Goal: Information Seeking & Learning: Find specific fact

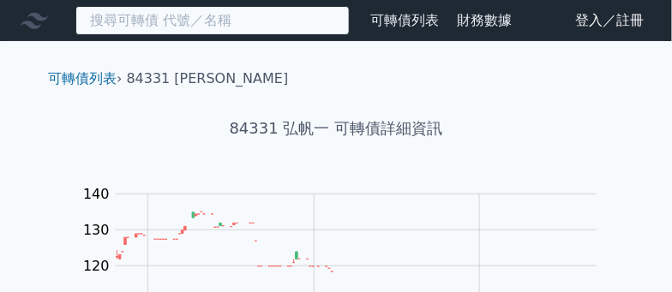
click at [239, 25] on input at bounding box center [212, 20] width 274 height 29
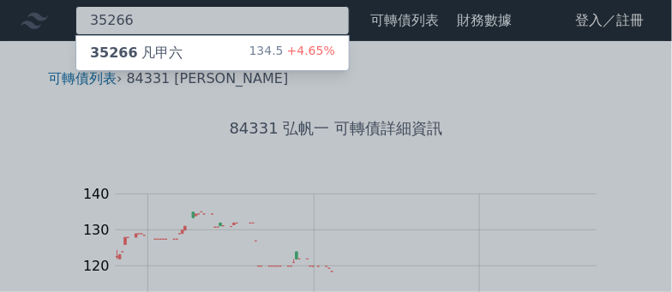
type input "35266"
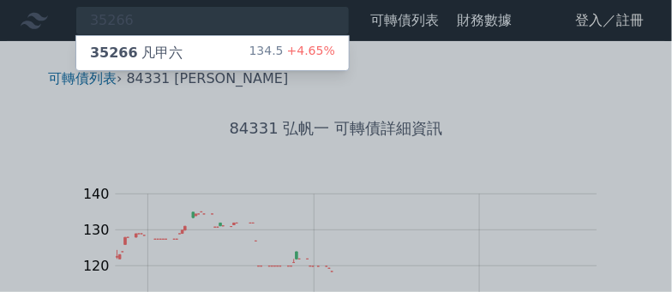
click at [240, 50] on div "35266 凡甲六 134.5 +4.65%" at bounding box center [212, 53] width 273 height 34
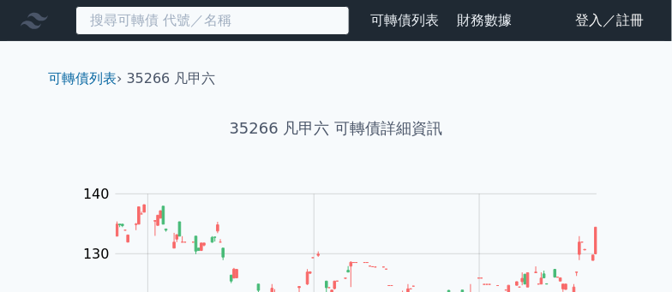
click at [271, 20] on input at bounding box center [212, 20] width 274 height 29
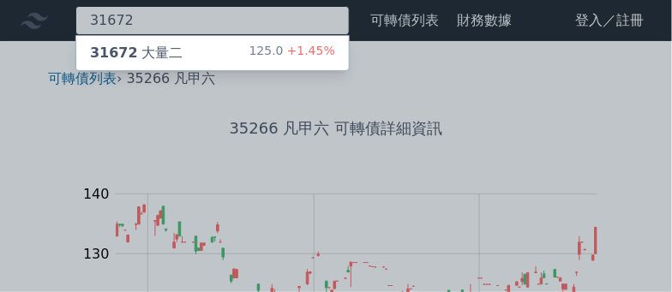
type input "31672"
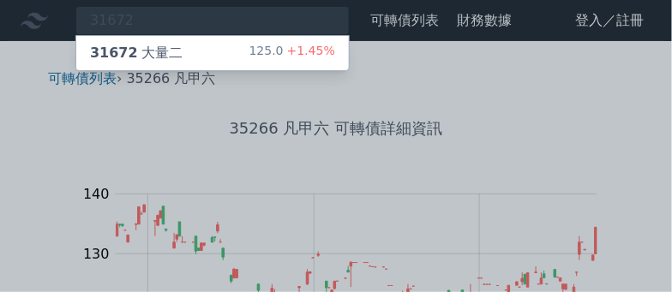
click at [291, 57] on span "+1.45%" at bounding box center [309, 51] width 51 height 14
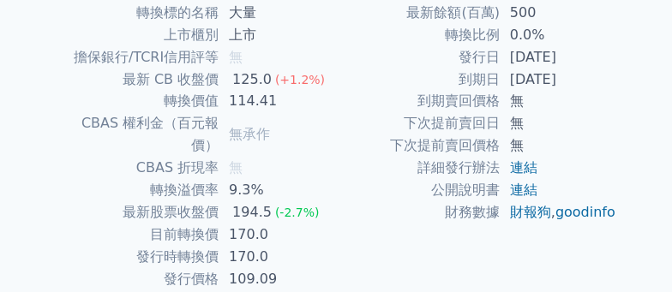
scroll to position [467, 0]
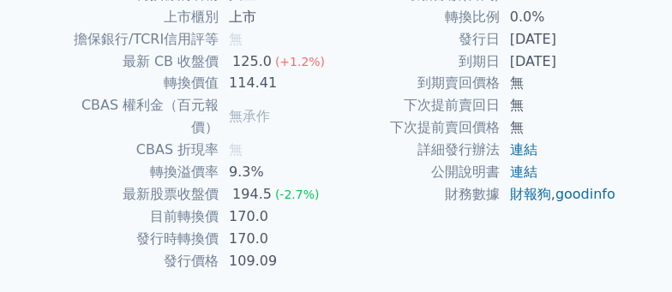
drag, startPoint x: 506, startPoint y: 61, endPoint x: 585, endPoint y: 59, distance: 79.7
click at [585, 59] on td "[DATE]" at bounding box center [558, 62] width 117 height 22
copy td "[DATE]"
